Goal: Information Seeking & Learning: Check status

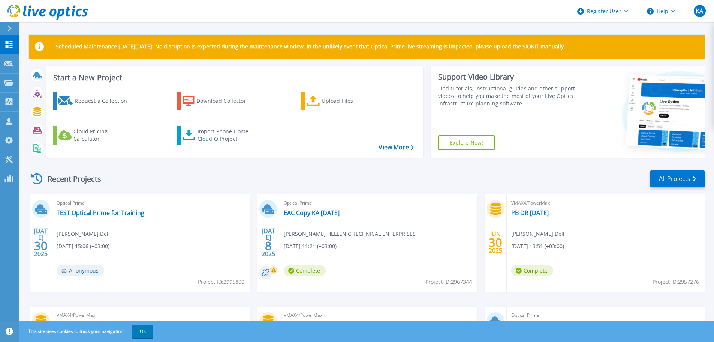
click at [13, 29] on div at bounding box center [13, 28] width 12 height 13
click at [236, 24] on div "Scheduled Maintenance on Monday 22nd September: No disruption is expected durin…" at bounding box center [367, 212] width 696 height 424
click at [7, 29] on icon at bounding box center [9, 28] width 4 height 6
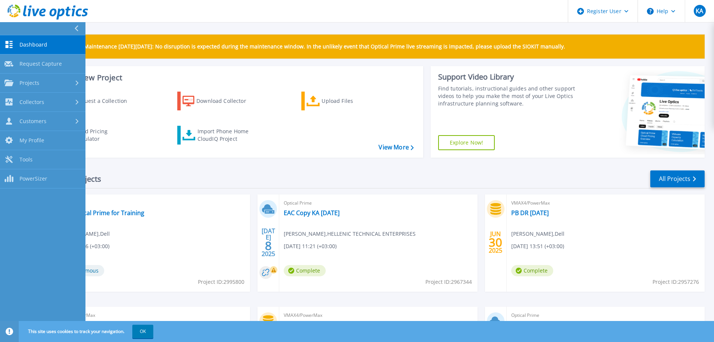
click at [7, 29] on button at bounding box center [42, 28] width 85 height 13
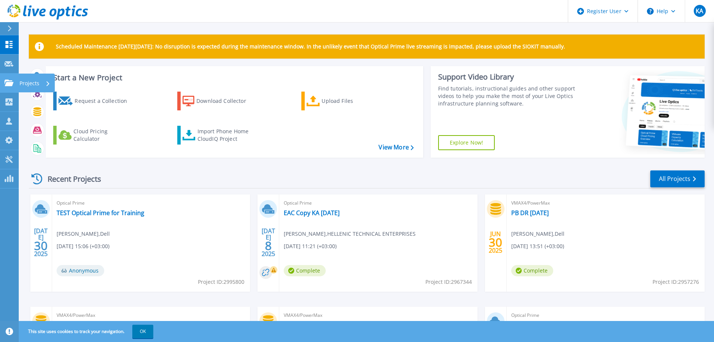
click at [8, 88] on link "Projects Projects" at bounding box center [9, 82] width 19 height 19
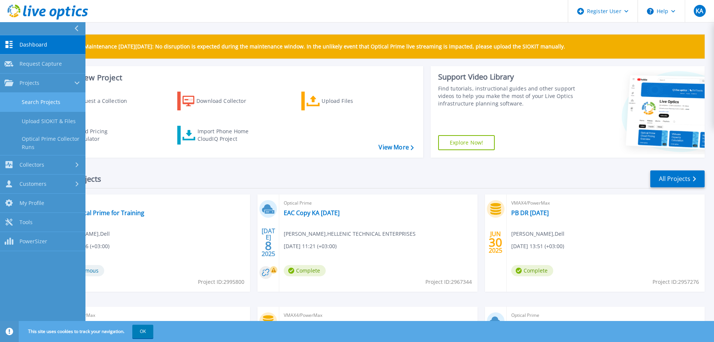
click at [56, 100] on link "Search Projects" at bounding box center [42, 102] width 85 height 19
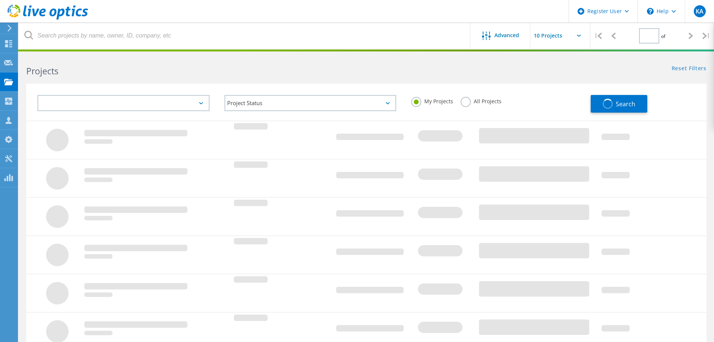
type input "1"
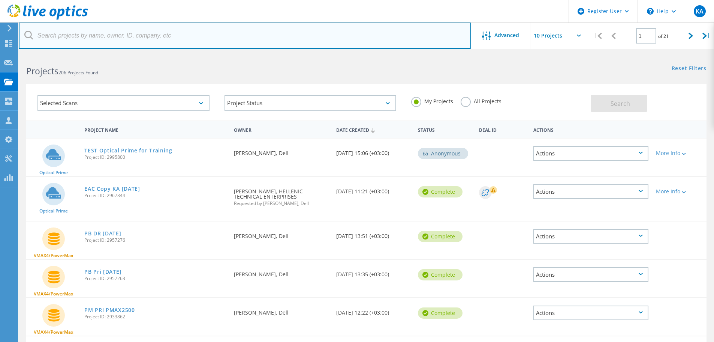
click at [83, 35] on input "text" at bounding box center [245, 35] width 452 height 26
paste input "3031808"
type input "3031808"
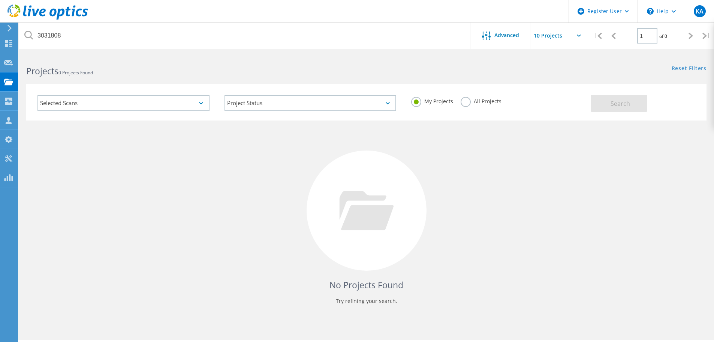
click at [462, 102] on label "All Projects" at bounding box center [481, 100] width 41 height 7
click at [0, 0] on input "All Projects" at bounding box center [0, 0] width 0 height 0
click at [640, 100] on button "Search" at bounding box center [619, 103] width 57 height 17
click at [126, 158] on div "No Projects Found Try refining your search." at bounding box center [366, 217] width 681 height 194
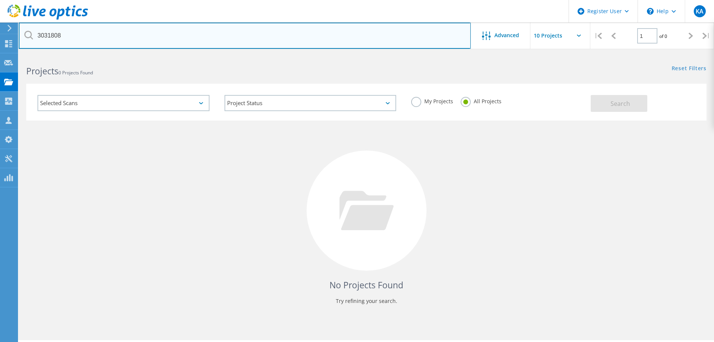
drag, startPoint x: 69, startPoint y: 36, endPoint x: 0, endPoint y: 29, distance: 69.7
click at [0, 54] on div "Register User \n Help Explore Helpful Articles Contact Support KA Dell User [PE…" at bounding box center [357, 208] width 714 height 308
drag, startPoint x: 77, startPoint y: 35, endPoint x: 21, endPoint y: 35, distance: 55.5
click at [21, 35] on input "3031808" at bounding box center [245, 35] width 452 height 26
click at [88, 36] on input "3031808" at bounding box center [245, 35] width 452 height 26
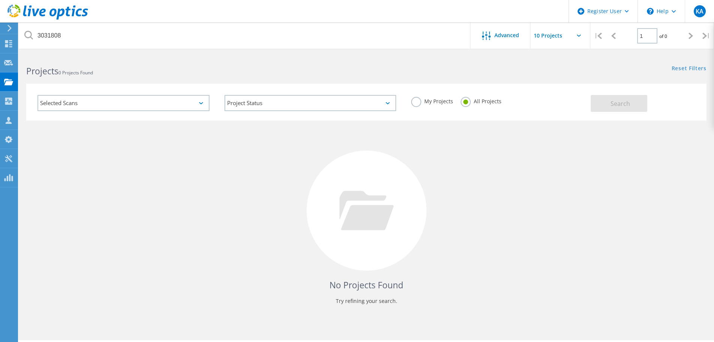
click at [206, 106] on div "Selected Scans" at bounding box center [123, 103] width 172 height 16
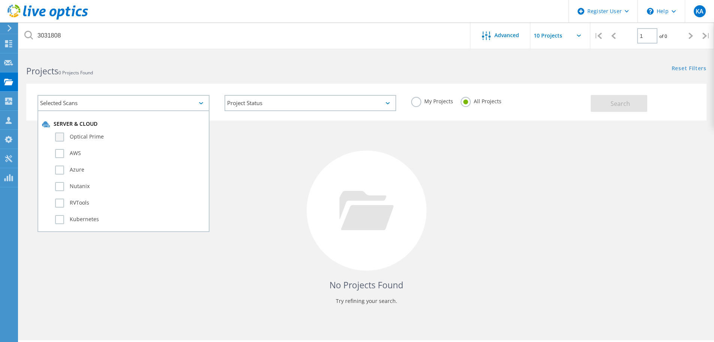
click at [61, 136] on label "Optical Prime" at bounding box center [130, 136] width 150 height 9
click at [0, 0] on input "Optical Prime" at bounding box center [0, 0] width 0 height 0
click at [625, 101] on span "Search" at bounding box center [620, 103] width 19 height 8
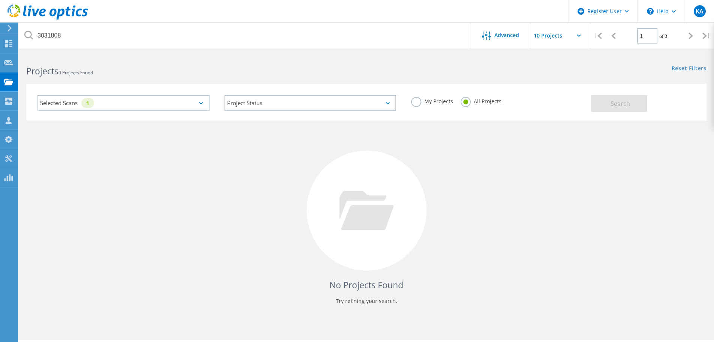
click at [223, 192] on div "No Projects Found Try refining your search." at bounding box center [366, 217] width 681 height 194
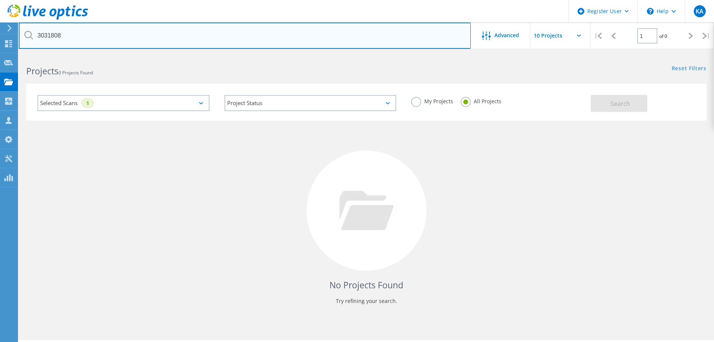
click at [121, 38] on input "3031808" at bounding box center [245, 35] width 452 height 26
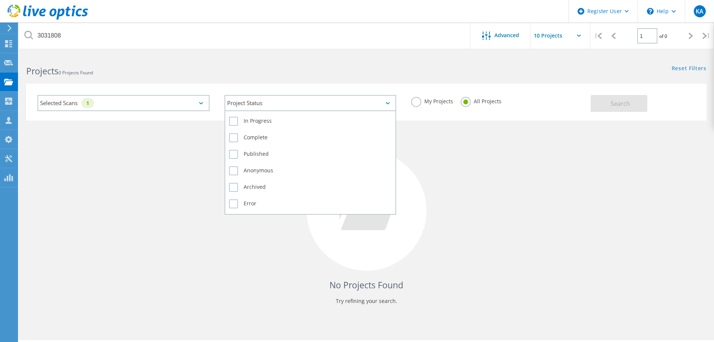
click at [253, 104] on div "Project Status" at bounding box center [311, 103] width 172 height 16
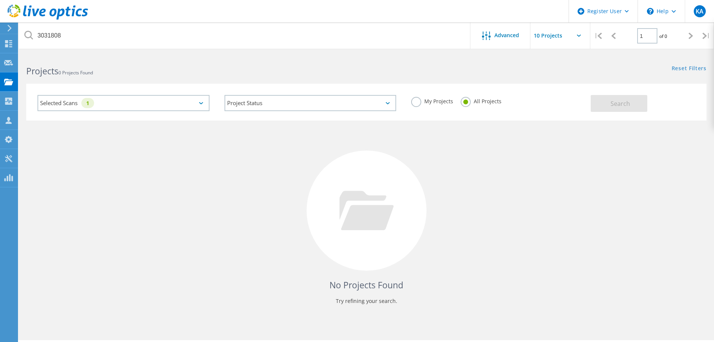
click at [145, 104] on div "Selected Scans 1" at bounding box center [123, 103] width 172 height 16
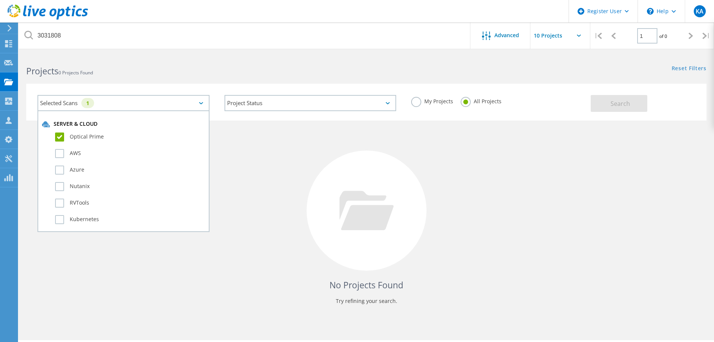
click at [59, 134] on label "Optical Prime" at bounding box center [130, 136] width 150 height 9
click at [0, 0] on input "Optical Prime" at bounding box center [0, 0] width 0 height 0
click at [309, 161] on div "No Projects Found Try refining your search." at bounding box center [366, 217] width 681 height 194
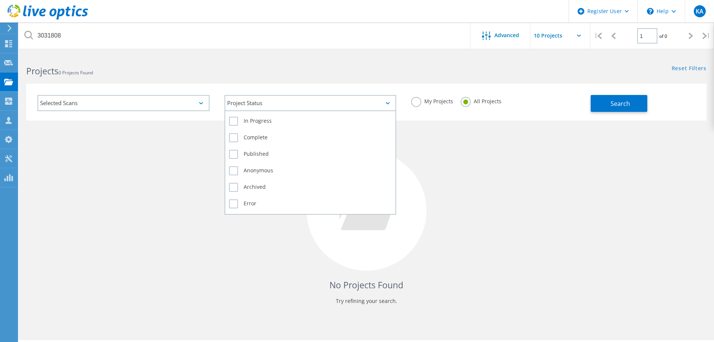
click at [292, 107] on div "Project Status" at bounding box center [311, 103] width 172 height 16
click at [246, 139] on label "Complete" at bounding box center [310, 137] width 163 height 9
click at [0, 0] on input "Complete" at bounding box center [0, 0] width 0 height 0
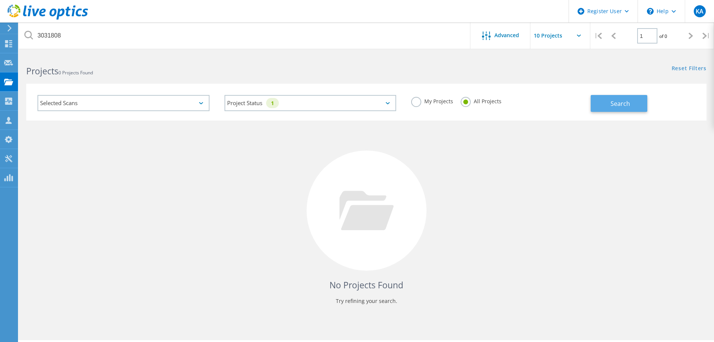
click at [607, 105] on button "Search" at bounding box center [619, 103] width 57 height 17
click at [190, 276] on div "No Projects Found Try refining your search." at bounding box center [366, 217] width 681 height 194
click at [7, 43] on use at bounding box center [8, 43] width 7 height 7
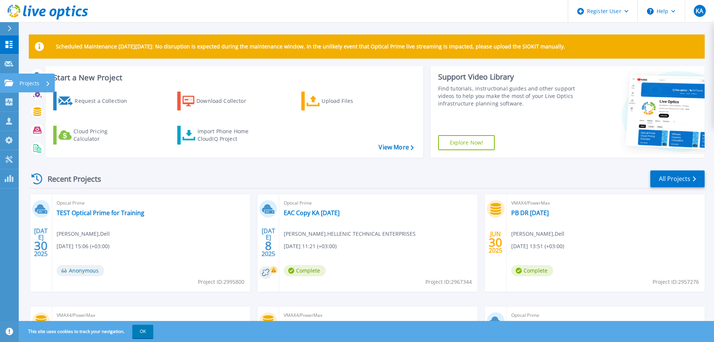
click at [10, 82] on icon at bounding box center [8, 82] width 9 height 6
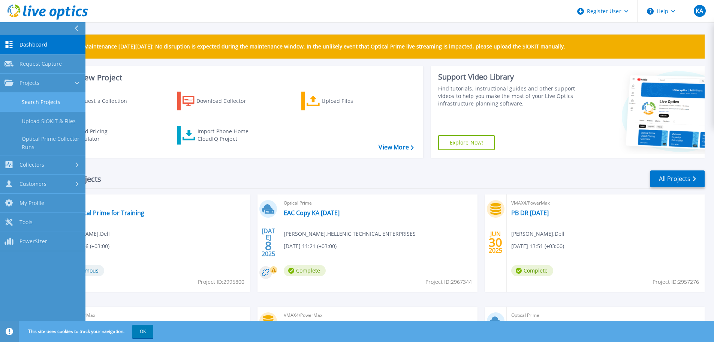
click at [32, 101] on link "Search Projects" at bounding box center [42, 102] width 85 height 19
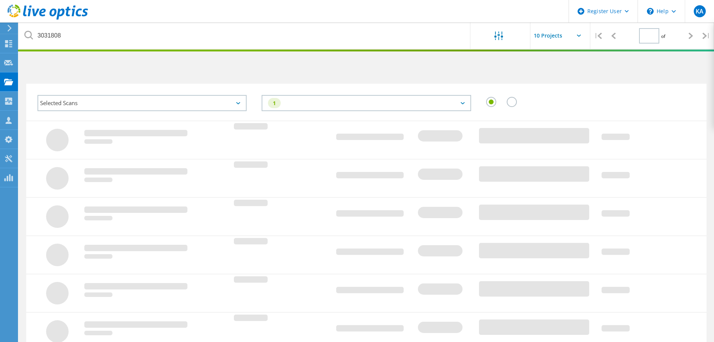
type input "1"
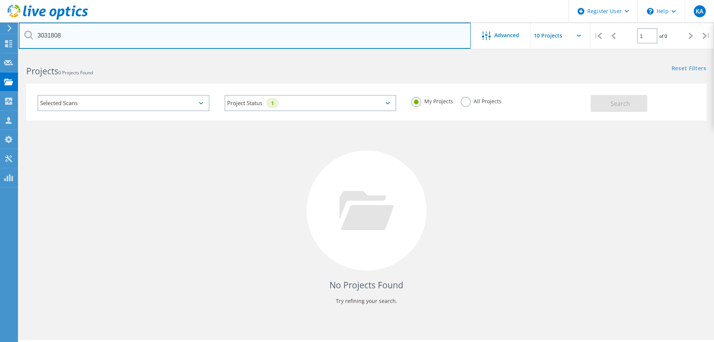
click at [122, 40] on input "3031808" at bounding box center [245, 35] width 452 height 26
click at [147, 39] on input "3031808" at bounding box center [245, 35] width 452 height 26
drag, startPoint x: 38, startPoint y: 37, endPoint x: 50, endPoint y: 37, distance: 12.0
click at [39, 37] on input "3031808" at bounding box center [245, 35] width 452 height 26
